Goal: Task Accomplishment & Management: Use online tool/utility

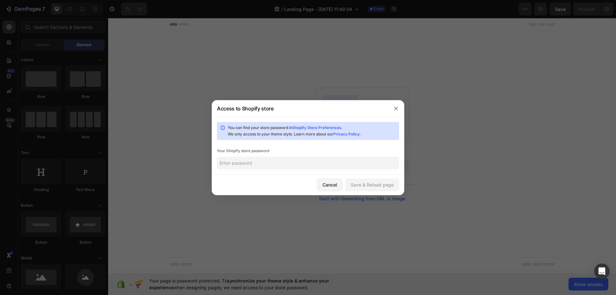
click at [273, 160] on input "text" at bounding box center [308, 163] width 182 height 13
click at [256, 162] on input "text" at bounding box center [308, 163] width 182 height 13
click at [286, 162] on input "text" at bounding box center [308, 163] width 182 height 13
click at [378, 186] on div "Save & Reload page" at bounding box center [372, 184] width 43 height 7
type input "1"
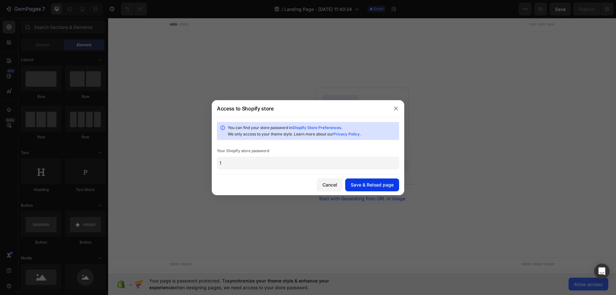
click at [384, 181] on div "Save & Reload page" at bounding box center [372, 184] width 43 height 7
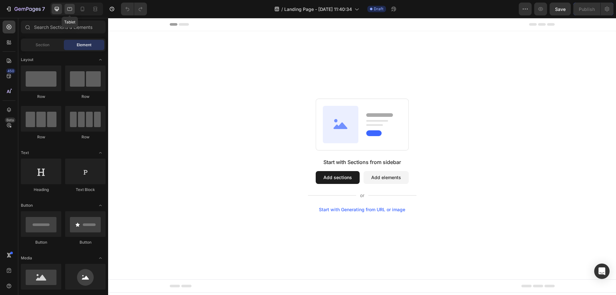
click at [72, 9] on icon at bounding box center [69, 9] width 5 height 4
click at [53, 6] on div at bounding box center [57, 9] width 10 height 10
click at [8, 5] on div "7" at bounding box center [24, 9] width 39 height 8
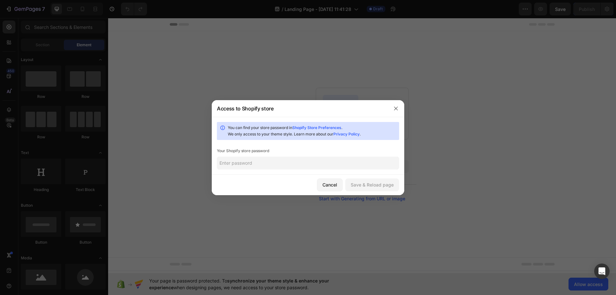
click at [309, 163] on input "text" at bounding box center [308, 163] width 182 height 13
type input "1"
click at [394, 183] on button "Save & Reload page" at bounding box center [372, 184] width 54 height 13
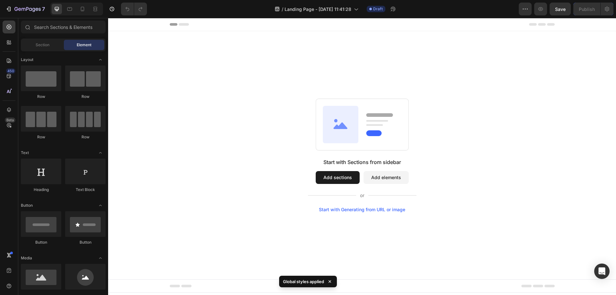
click at [397, 181] on button "Add elements" at bounding box center [385, 177] width 45 height 13
click at [395, 181] on button "Add elements" at bounding box center [385, 177] width 45 height 13
click at [345, 181] on button "Add sections" at bounding box center [338, 177] width 44 height 13
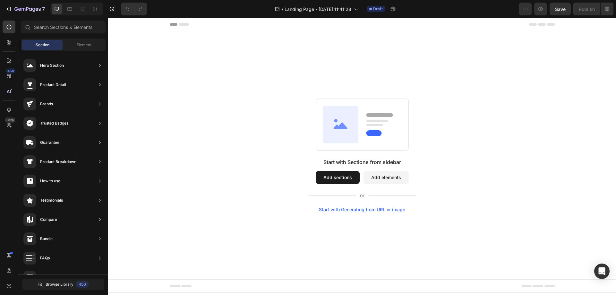
click at [392, 181] on button "Add elements" at bounding box center [385, 177] width 45 height 13
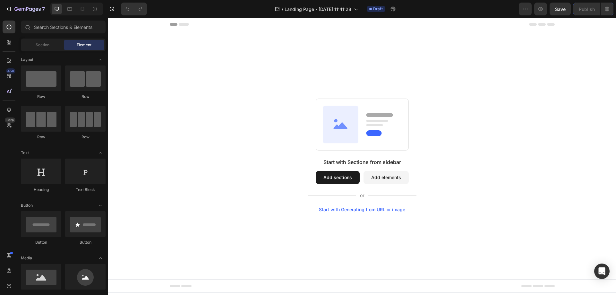
click at [48, 50] on div "Section Element" at bounding box center [63, 44] width 85 height 13
click at [47, 45] on span "Section" at bounding box center [43, 45] width 14 height 6
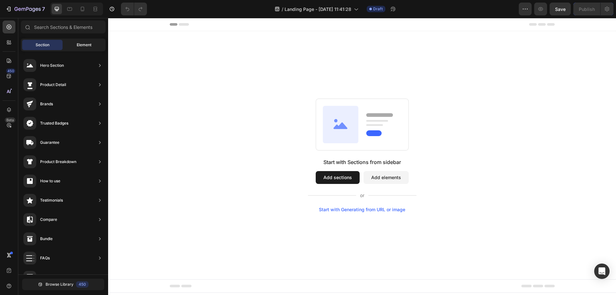
click at [85, 44] on span "Element" at bounding box center [84, 45] width 15 height 6
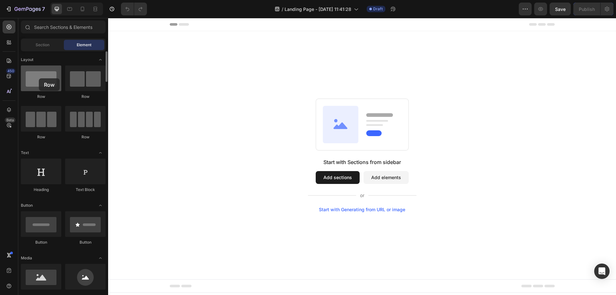
click at [39, 78] on div at bounding box center [41, 78] width 40 height 26
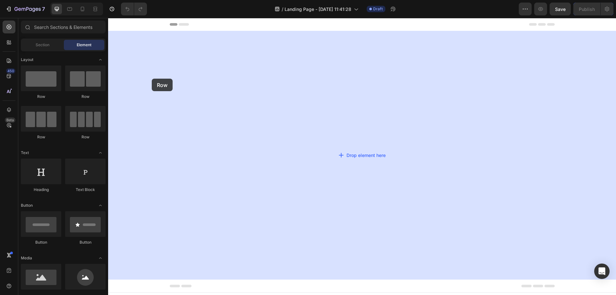
drag, startPoint x: 151, startPoint y: 103, endPoint x: 254, endPoint y: 93, distance: 103.8
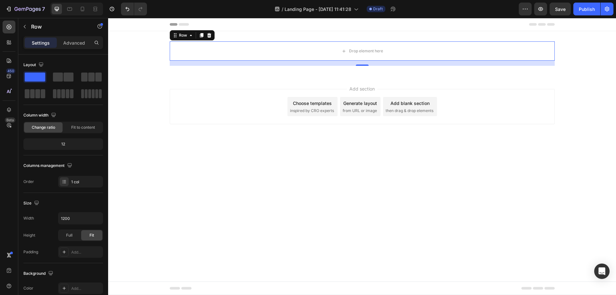
drag, startPoint x: 172, startPoint y: 111, endPoint x: 246, endPoint y: 146, distance: 81.9
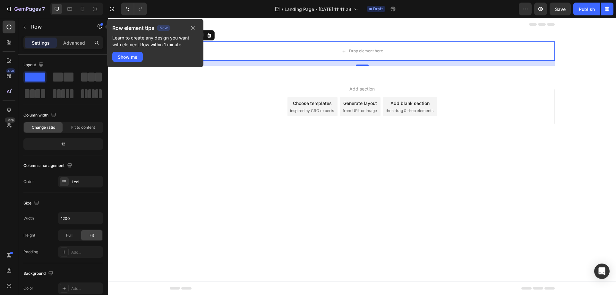
drag, startPoint x: 168, startPoint y: 112, endPoint x: 194, endPoint y: 78, distance: 42.5
click at [191, 27] on icon "button" at bounding box center [192, 27] width 5 height 5
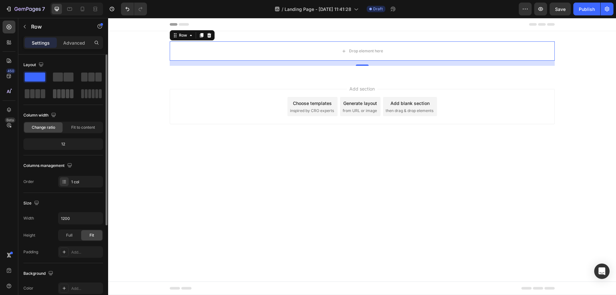
click at [66, 91] on span at bounding box center [68, 93] width 4 height 9
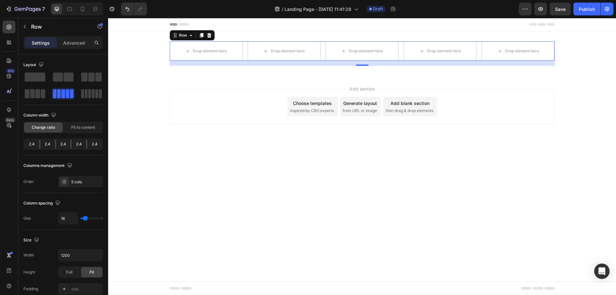
drag, startPoint x: 173, startPoint y: 108, endPoint x: 295, endPoint y: 141, distance: 126.7
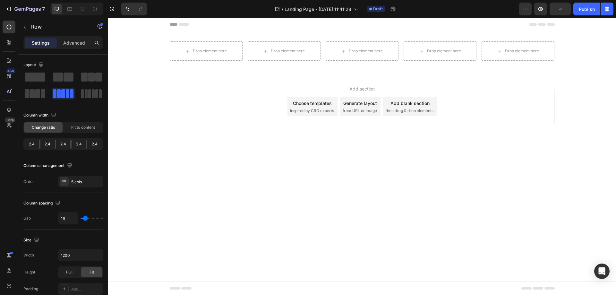
click at [180, 82] on div "Add section Choose templates inspired by CRO experts Generate layout from URL o…" at bounding box center [362, 115] width 508 height 79
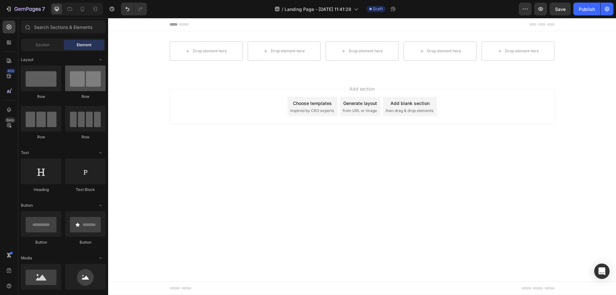
click at [90, 82] on div at bounding box center [85, 78] width 40 height 26
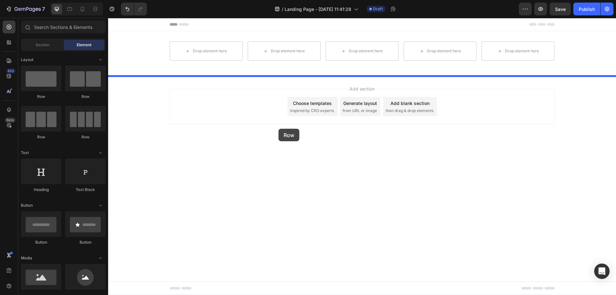
drag, startPoint x: 197, startPoint y: 100, endPoint x: 280, endPoint y: 130, distance: 88.8
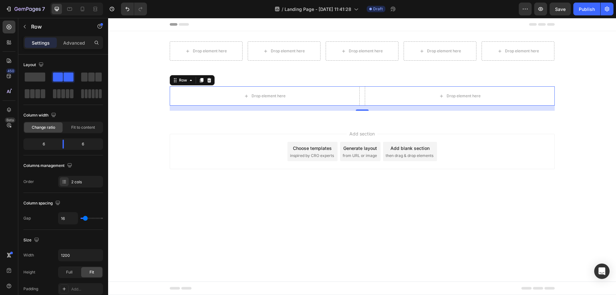
drag, startPoint x: 174, startPoint y: 112, endPoint x: 319, endPoint y: 179, distance: 160.3
click at [30, 44] on div "Settings" at bounding box center [41, 43] width 32 height 10
click at [41, 42] on p "Settings" at bounding box center [41, 42] width 18 height 7
click at [8, 254] on icon at bounding box center [8, 254] width 3 height 5
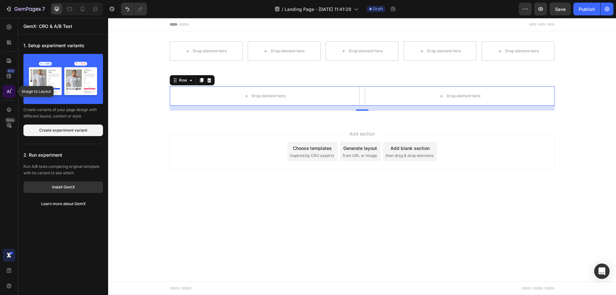
click at [10, 90] on icon at bounding box center [10, 91] width 1 height 3
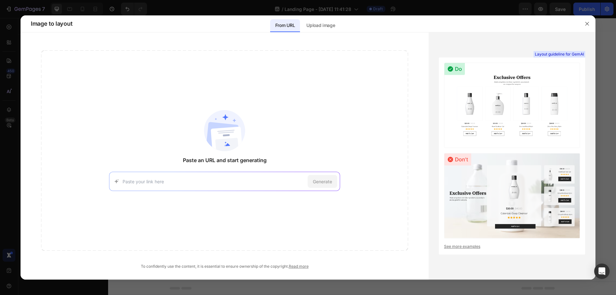
click at [209, 175] on div "Generate" at bounding box center [224, 181] width 231 height 19
click at [154, 179] on input at bounding box center [214, 181] width 183 height 7
type input "make a useful banner for me"
click at [315, 184] on span "Generate" at bounding box center [322, 181] width 19 height 7
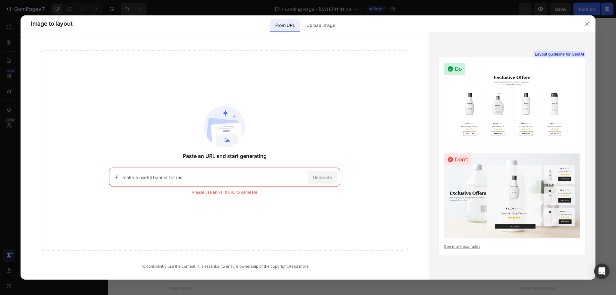
drag, startPoint x: 191, startPoint y: 175, endPoint x: 151, endPoint y: 174, distance: 40.4
click at [159, 174] on input "make a useful banner for me" at bounding box center [214, 177] width 183 height 7
click at [161, 173] on div "make a useful banner for me Generate" at bounding box center [224, 176] width 231 height 19
click at [164, 178] on input "make a useful banner for me" at bounding box center [214, 177] width 183 height 7
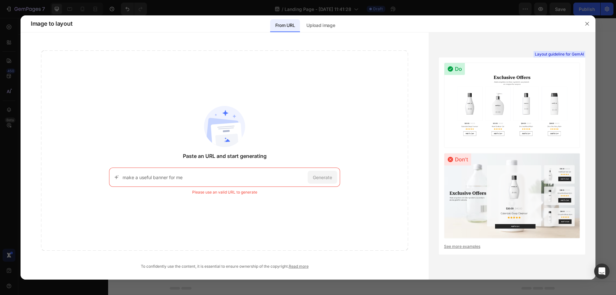
click at [164, 178] on input "make a useful banner for me" at bounding box center [214, 177] width 183 height 7
drag, startPoint x: 305, startPoint y: 123, endPoint x: 313, endPoint y: 123, distance: 7.7
click at [306, 123] on div "Paste an URL and start generating https://seal-commerce-asia.myshopify.com/page…" at bounding box center [224, 150] width 367 height 200
drag, startPoint x: 327, startPoint y: 21, endPoint x: 351, endPoint y: 26, distance: 24.4
click at [327, 21] on p "Upload image" at bounding box center [320, 25] width 29 height 8
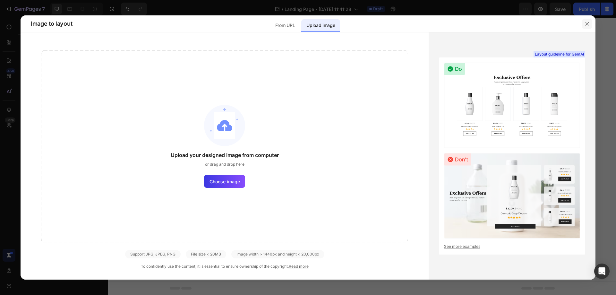
click at [590, 23] on button "button" at bounding box center [587, 24] width 10 height 10
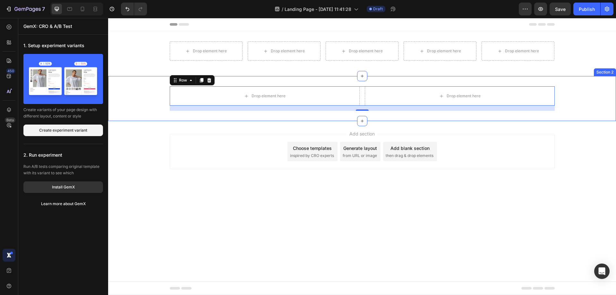
click at [221, 126] on div "Add section Choose templates inspired by CRO experts Generate layout from URL o…" at bounding box center [362, 160] width 508 height 79
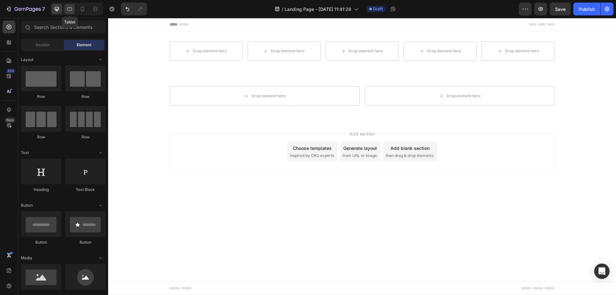
click at [72, 11] on icon at bounding box center [69, 9] width 6 height 6
click at [83, 7] on icon at bounding box center [83, 9] width 4 height 4
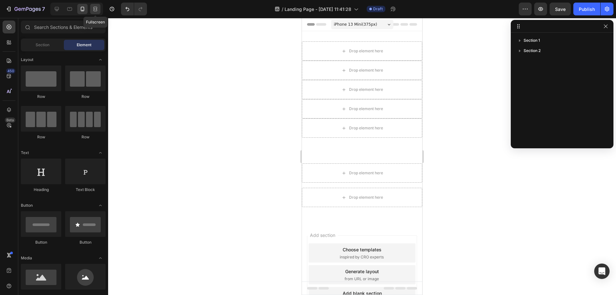
click at [98, 9] on icon at bounding box center [95, 9] width 6 height 6
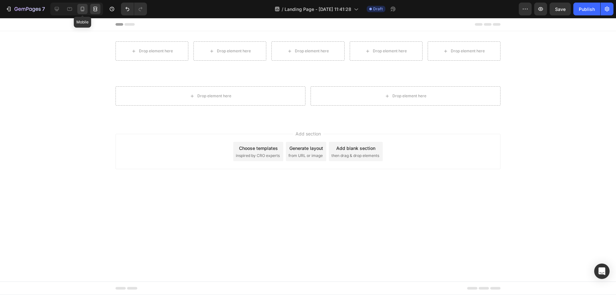
click at [80, 9] on icon at bounding box center [82, 9] width 6 height 6
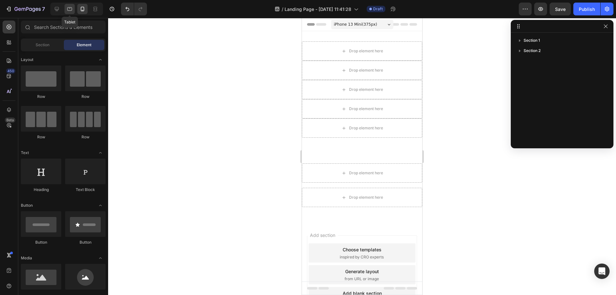
click at [70, 9] on icon at bounding box center [69, 9] width 6 height 6
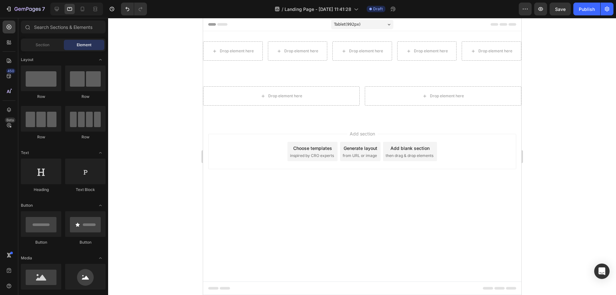
click at [51, 9] on div at bounding box center [76, 9] width 53 height 13
click at [56, 9] on icon at bounding box center [57, 9] width 4 height 4
click at [616, 172] on div "Add section Choose templates inspired by CRO experts Generate layout from URL o…" at bounding box center [362, 160] width 508 height 79
click at [588, 8] on div "Publish" at bounding box center [587, 9] width 16 height 7
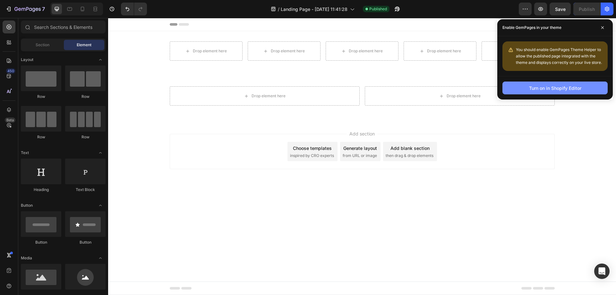
click at [554, 90] on div "Turn on in Shopify Editor" at bounding box center [555, 88] width 52 height 7
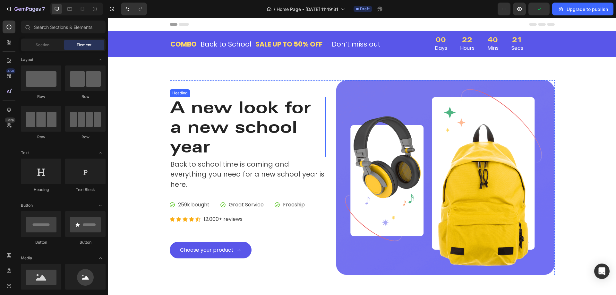
click at [221, 135] on p "A new look for a new school year" at bounding box center [247, 127] width 155 height 59
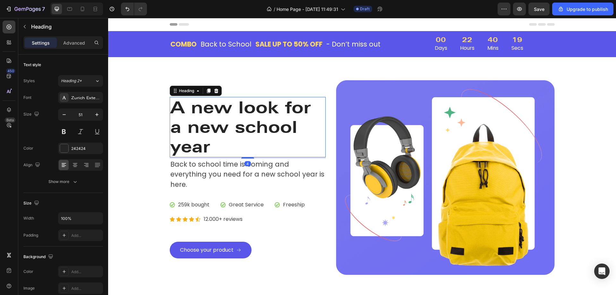
click at [221, 135] on p "A new look for a new school year" at bounding box center [247, 127] width 155 height 59
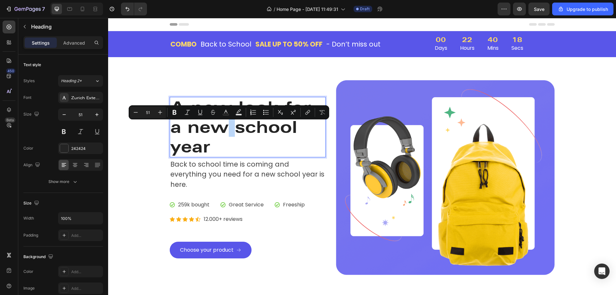
click at [221, 135] on p "A new look for a new school year" at bounding box center [247, 127] width 155 height 59
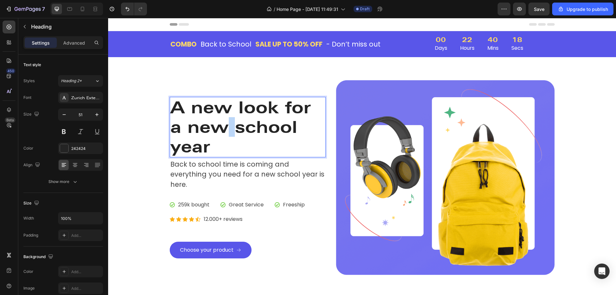
click at [221, 135] on p "A new look for a new school year" at bounding box center [247, 127] width 155 height 59
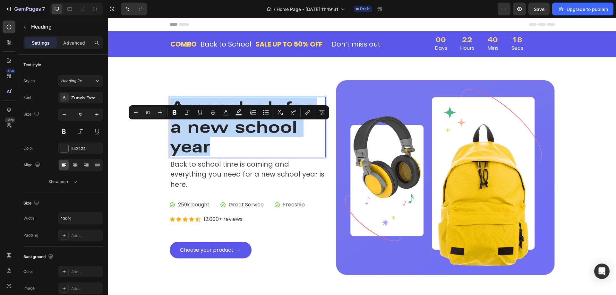
click at [221, 135] on p "A new look for a new school year" at bounding box center [247, 127] width 155 height 59
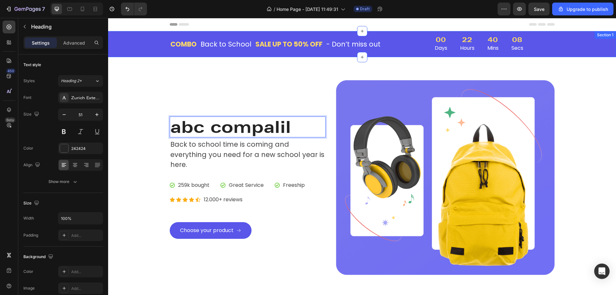
click at [437, 51] on p "Days" at bounding box center [441, 48] width 13 height 8
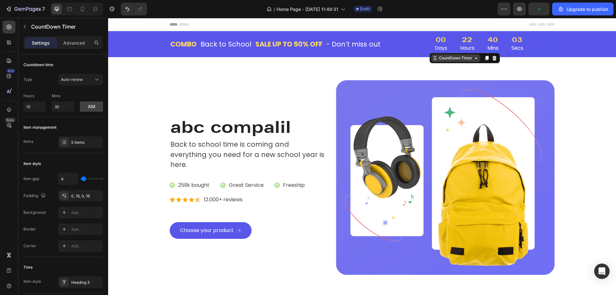
click at [451, 55] on div "CountDown Timer" at bounding box center [455, 58] width 36 height 6
click at [454, 62] on div "CountDown Timer" at bounding box center [455, 58] width 49 height 8
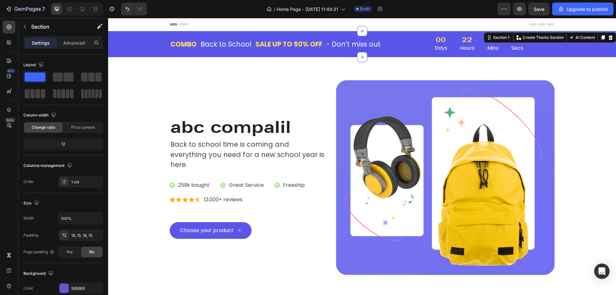
click at [573, 46] on div "COMBO Text block Back to School Text block Row SALE UP TO 50% OFF Text block - …" at bounding box center [362, 44] width 498 height 16
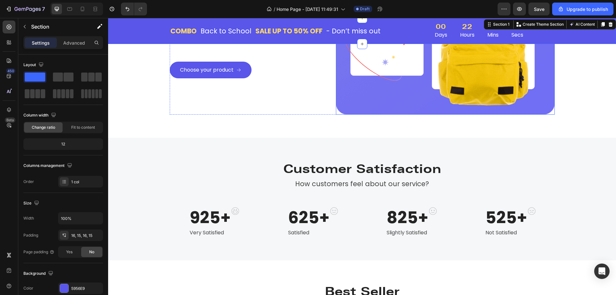
scroll to position [321, 0]
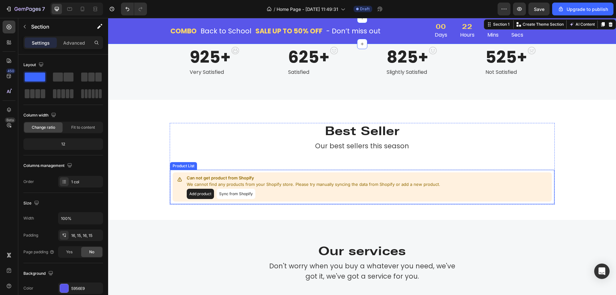
click at [296, 193] on div "Add product Sync from Shopify" at bounding box center [313, 194] width 253 height 10
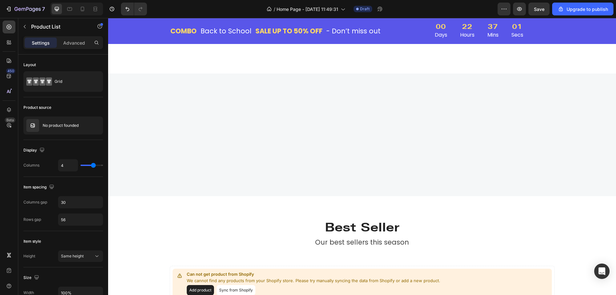
scroll to position [481, 0]
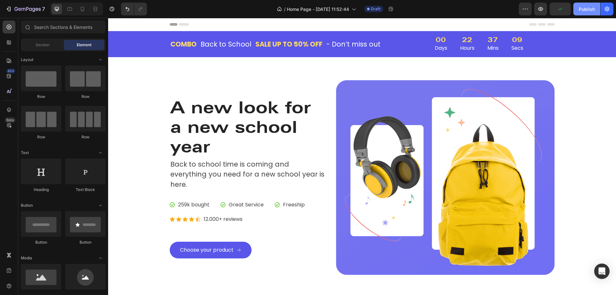
click at [596, 8] on button "Publish" at bounding box center [586, 9] width 27 height 13
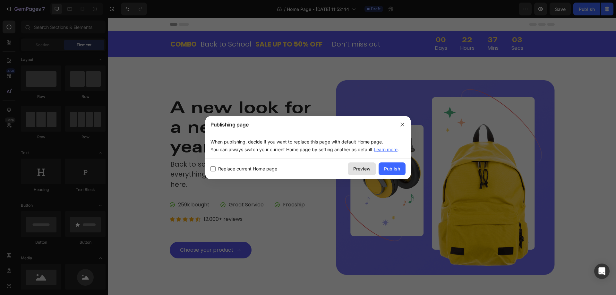
click at [356, 170] on div "Preview" at bounding box center [361, 168] width 17 height 7
click at [246, 168] on span "Replace current Home page" at bounding box center [247, 169] width 59 height 8
checkbox input "true"
click at [401, 170] on button "Publish" at bounding box center [391, 168] width 27 height 13
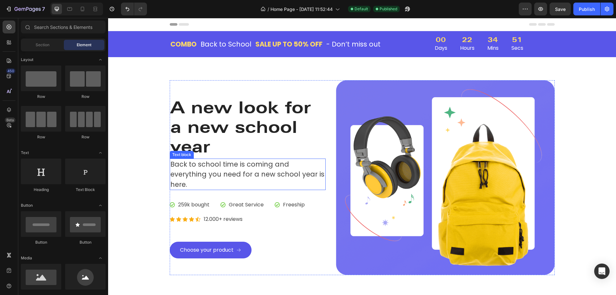
click at [210, 168] on p "Back to school time is coming and everything you need for a new school year is …" at bounding box center [247, 174] width 155 height 30
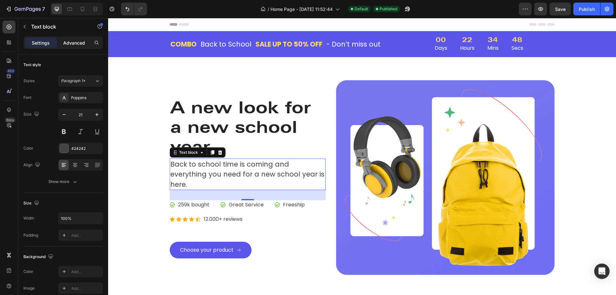
click at [77, 42] on p "Advanced" at bounding box center [74, 42] width 22 height 7
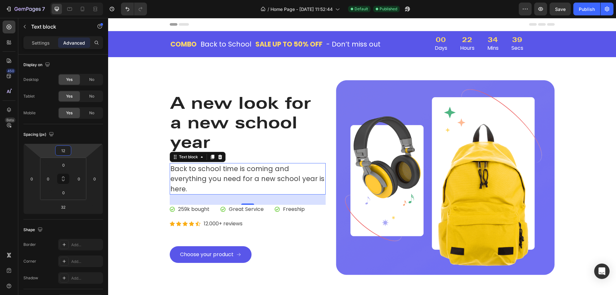
type input "2"
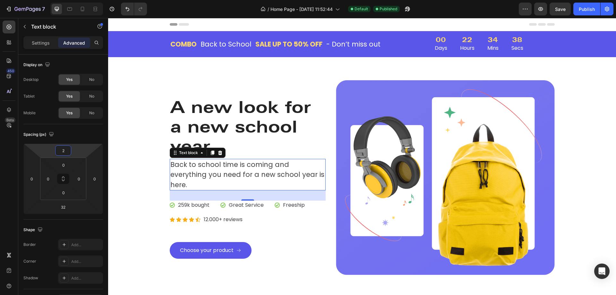
drag, startPoint x: 78, startPoint y: 146, endPoint x: 89, endPoint y: 154, distance: 13.0
click at [89, 0] on html "7 / Home Page - [DATE] 11:52:44 Default Published Preview Save Publish 450 Beta…" at bounding box center [308, 0] width 616 height 0
type input "2"
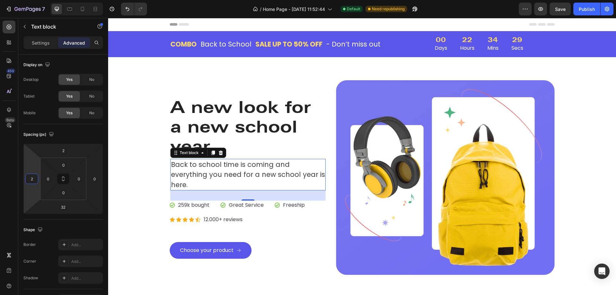
drag, startPoint x: 39, startPoint y: 177, endPoint x: 47, endPoint y: 177, distance: 8.3
click at [47, 0] on html "7 / Home Page - Aug 27, 11:52:44 Default Need republishing Preview Save Publish…" at bounding box center [308, 0] width 616 height 0
drag, startPoint x: 41, startPoint y: 175, endPoint x: 0, endPoint y: 174, distance: 40.7
click at [0, 0] on html "7 / Home Page - Aug 27, 11:52:44 Default Need republishing Preview Save Publish…" at bounding box center [308, 0] width 616 height 0
click at [202, 176] on p "Back to school time is coming and everything you need for a new school year is …" at bounding box center [249, 174] width 152 height 30
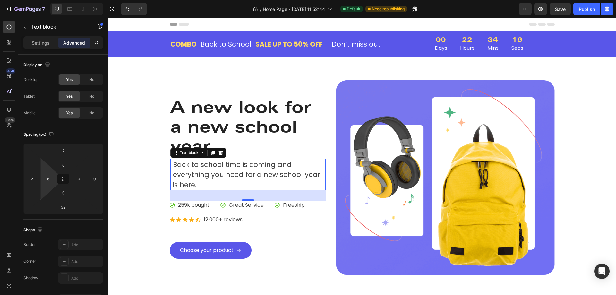
type input "8"
drag, startPoint x: 56, startPoint y: 174, endPoint x: 43, endPoint y: 174, distance: 13.2
click at [43, 0] on html "7 / Home Page - Aug 27, 11:52:44 Default Need republishing Preview Save Publish…" at bounding box center [308, 0] width 616 height 0
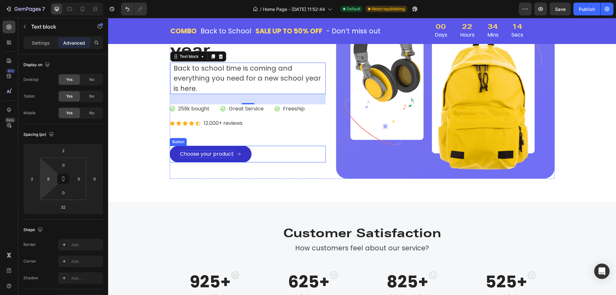
click at [228, 155] on div "Choose your product" at bounding box center [207, 154] width 54 height 8
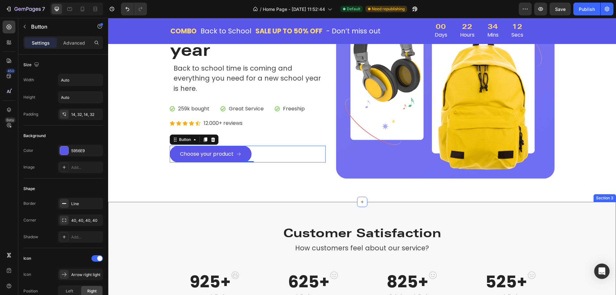
scroll to position [192, 0]
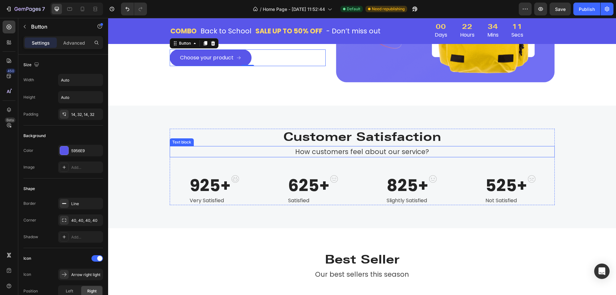
click at [229, 147] on p "How customers feel about our service?" at bounding box center [362, 152] width 384 height 10
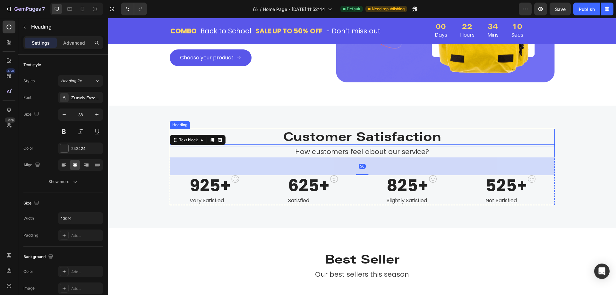
click at [275, 129] on p "Customer Satisfaction" at bounding box center [362, 136] width 384 height 15
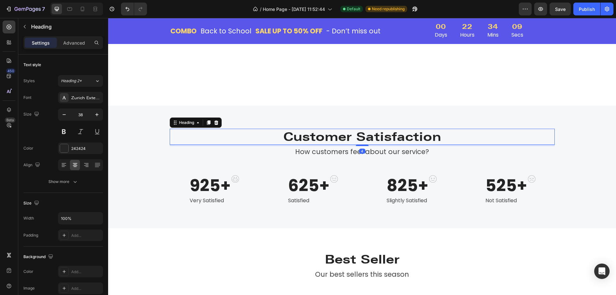
scroll to position [385, 0]
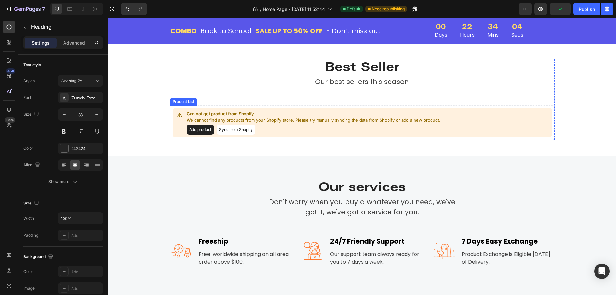
click at [239, 132] on button "Sync from Shopify" at bounding box center [236, 129] width 39 height 10
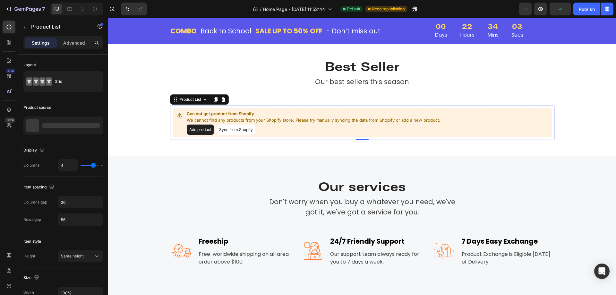
click at [239, 132] on button "Sync from Shopify" at bounding box center [236, 129] width 39 height 10
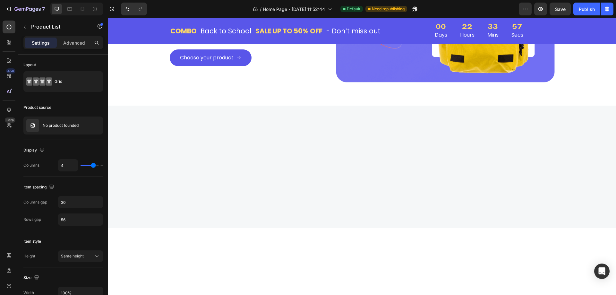
scroll to position [0, 0]
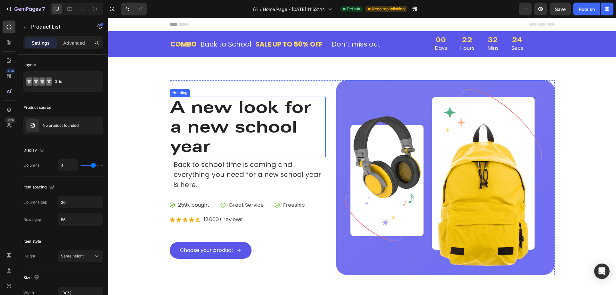
click at [266, 133] on p "A new look for a new school year" at bounding box center [247, 126] width 155 height 59
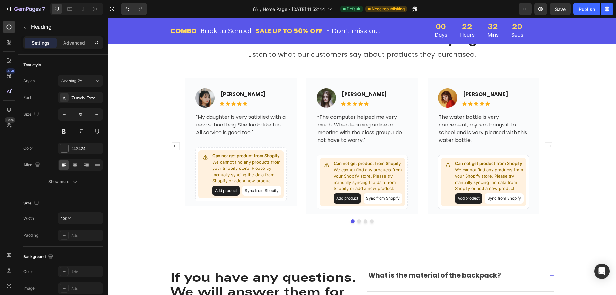
scroll to position [770, 0]
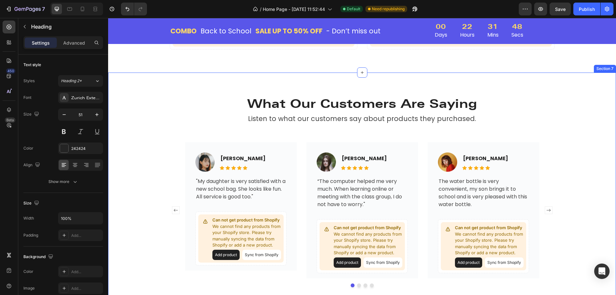
click at [281, 85] on div "What Our Customers Are Saying Heading Listen to what our customers say about pr…" at bounding box center [362, 191] width 508 height 238
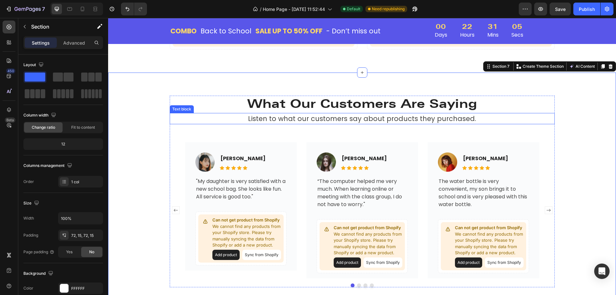
click at [179, 120] on p "Listen to what our customers say about products they purchased." at bounding box center [362, 119] width 384 height 10
